Goal: Information Seeking & Learning: Understand process/instructions

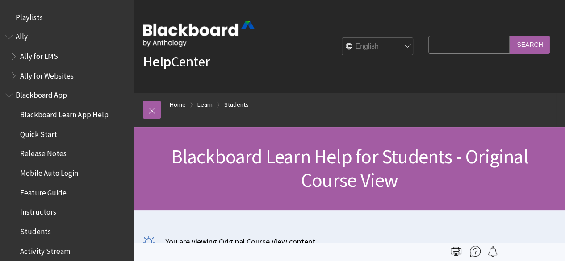
scroll to position [1055, 0]
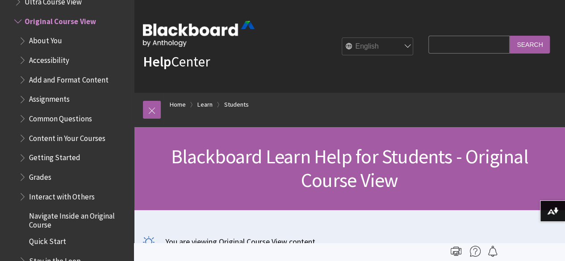
click at [66, 97] on span "Assignments" at bounding box center [49, 98] width 41 height 12
click at [66, 97] on span "Assignments" at bounding box center [51, 98] width 45 height 12
